Goal: Task Accomplishment & Management: Complete application form

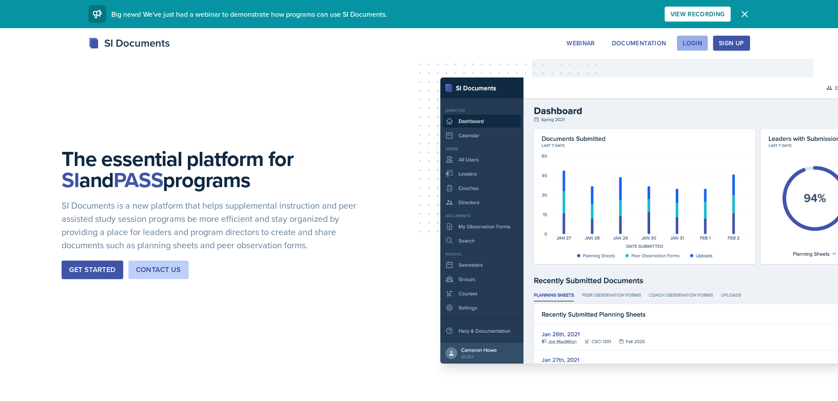
click at [699, 38] on button "Login" at bounding box center [692, 43] width 31 height 15
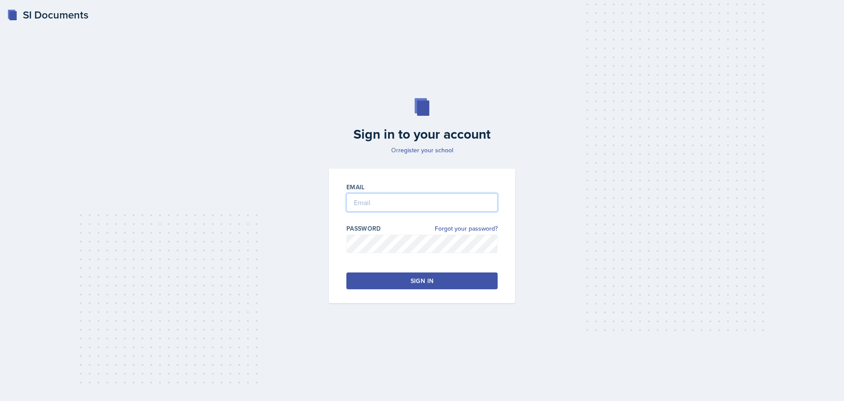
type input "[EMAIL_ADDRESS][DOMAIN_NAME]"
click at [450, 278] on button "Sign in" at bounding box center [422, 280] width 151 height 17
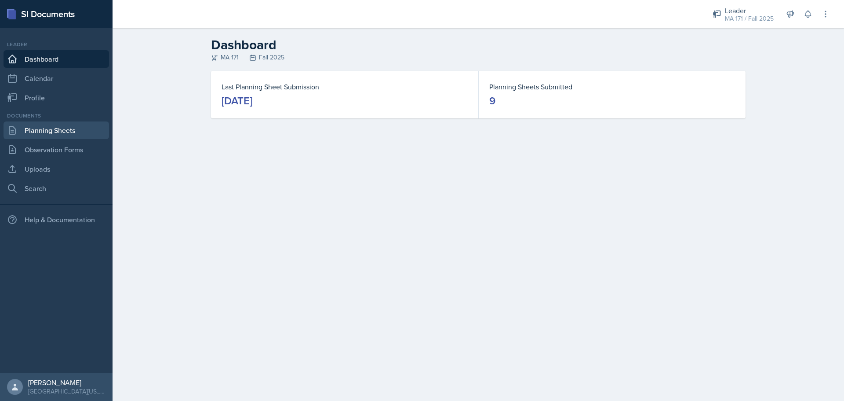
click at [92, 124] on link "Planning Sheets" at bounding box center [57, 130] width 106 height 18
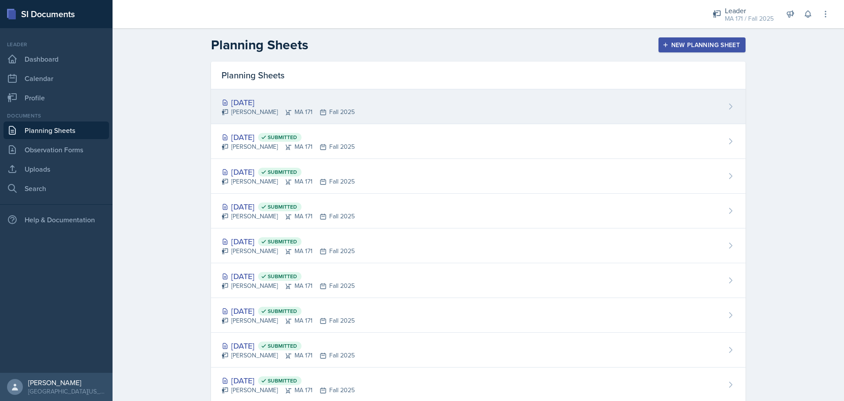
click at [314, 115] on div "[PERSON_NAME] MA 171 Fall 2025" at bounding box center [288, 111] width 133 height 9
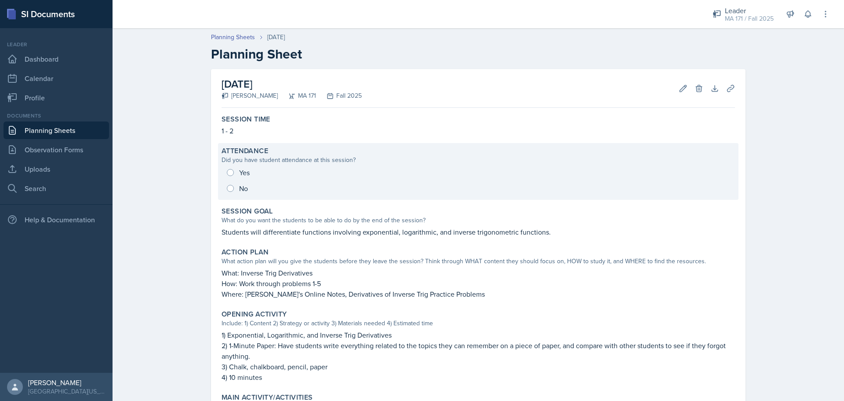
click at [247, 160] on div "Did you have student attendance at this session?" at bounding box center [479, 159] width 514 height 9
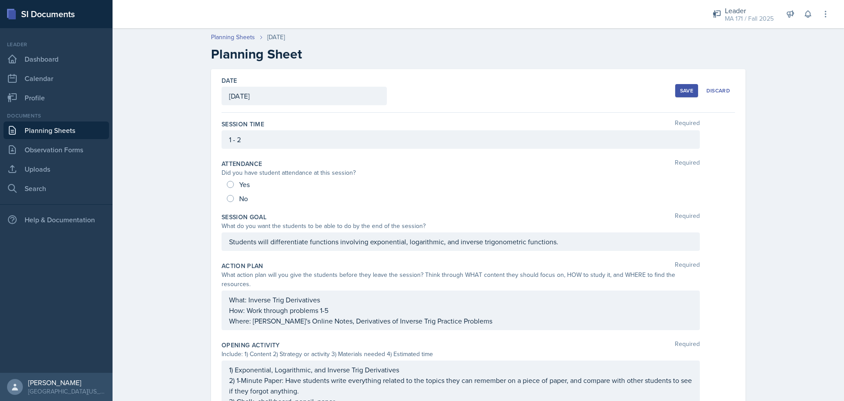
click at [231, 181] on div "Yes" at bounding box center [239, 184] width 25 height 14
click at [227, 187] on div "Yes" at bounding box center [239, 184] width 25 height 14
click at [227, 186] on input "Yes" at bounding box center [230, 184] width 7 height 7
radio input "true"
click at [681, 92] on div "Save" at bounding box center [686, 90] width 13 height 7
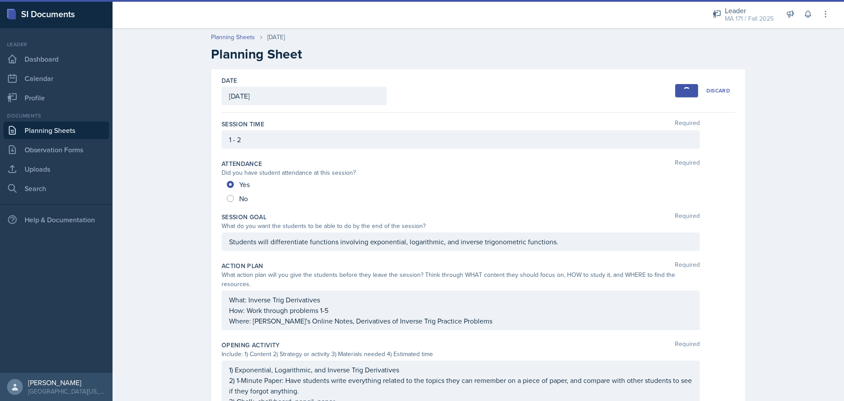
click at [172, 241] on div "Planning Sheets [DATE] Planning Sheet Date [DATE] [DATE] 31 1 2 3 4 5 6 7 8 9 1…" at bounding box center [479, 366] width 732 height 685
